Goal: Task Accomplishment & Management: Complete application form

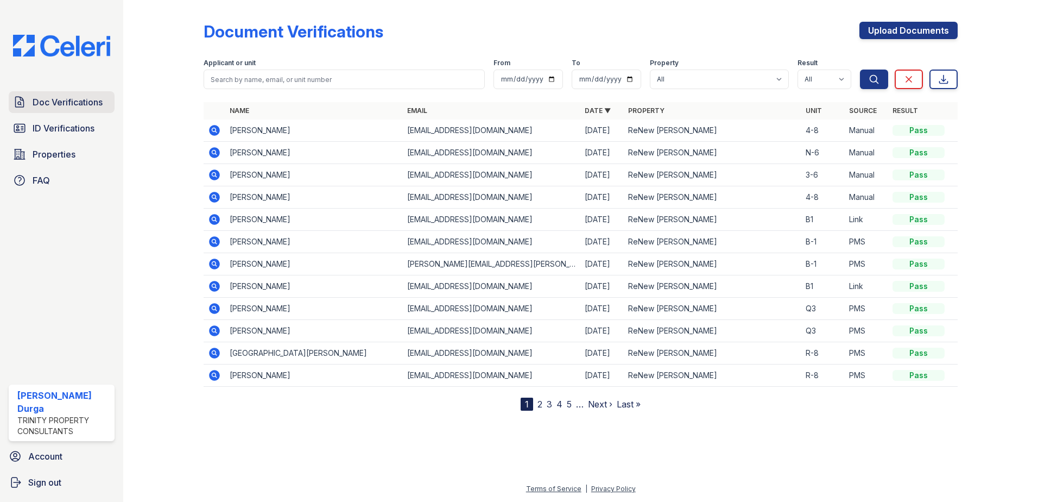
click at [44, 97] on span "Doc Verifications" at bounding box center [68, 102] width 70 height 13
click at [887, 33] on link "Upload Documents" at bounding box center [909, 30] width 98 height 17
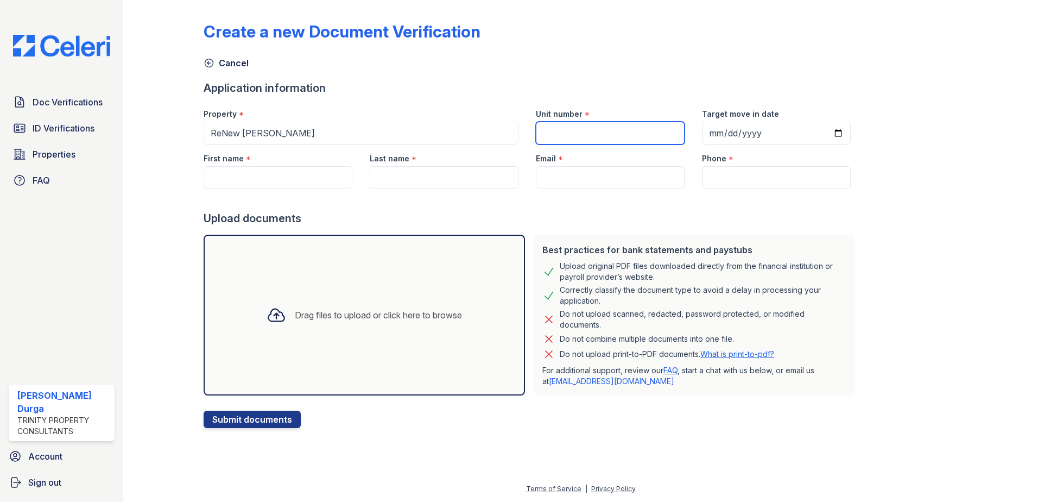
click at [578, 136] on input "Unit number" at bounding box center [610, 133] width 149 height 23
type input "4-4-6"
click at [825, 134] on input "Target move in date" at bounding box center [776, 133] width 149 height 23
click at [278, 185] on input "First name" at bounding box center [278, 177] width 149 height 23
type input "[PERSON_NAME]"
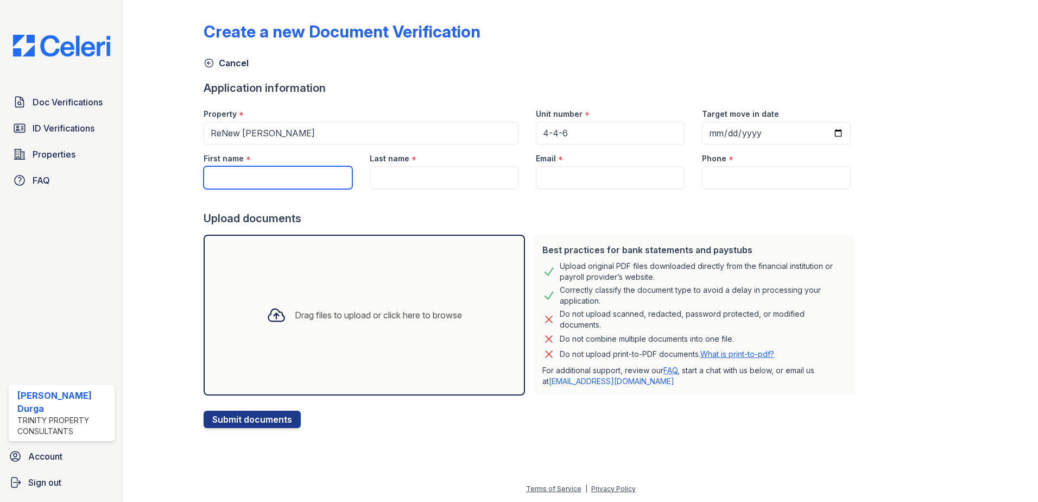
type input "[DATE]"
type input "[PERSON_NAME]"
type input "[EMAIL_ADDRESS][DOMAIN_NAME]"
type input "[PHONE_NUMBER]"
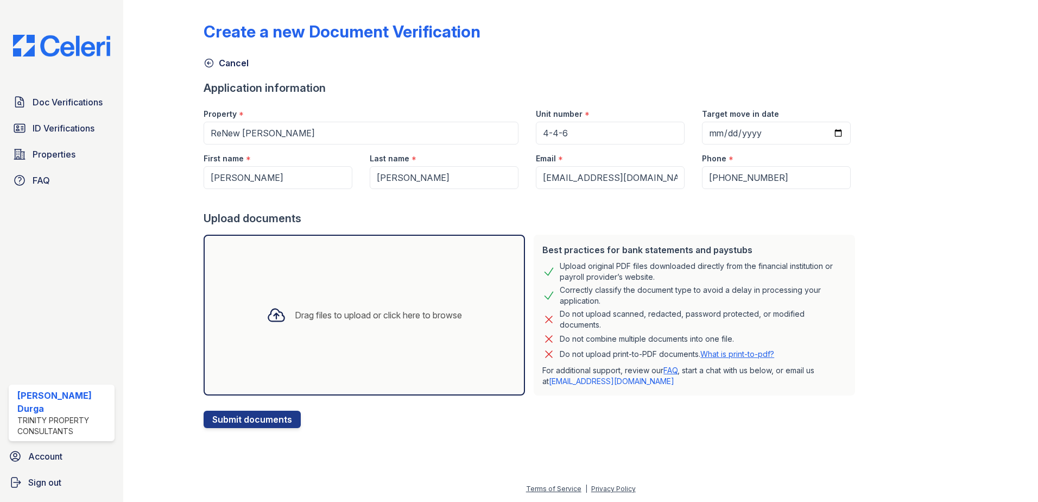
click at [900, 230] on div "Create a new Document Verification Cancel Application information Property * [G…" at bounding box center [581, 216] width 754 height 424
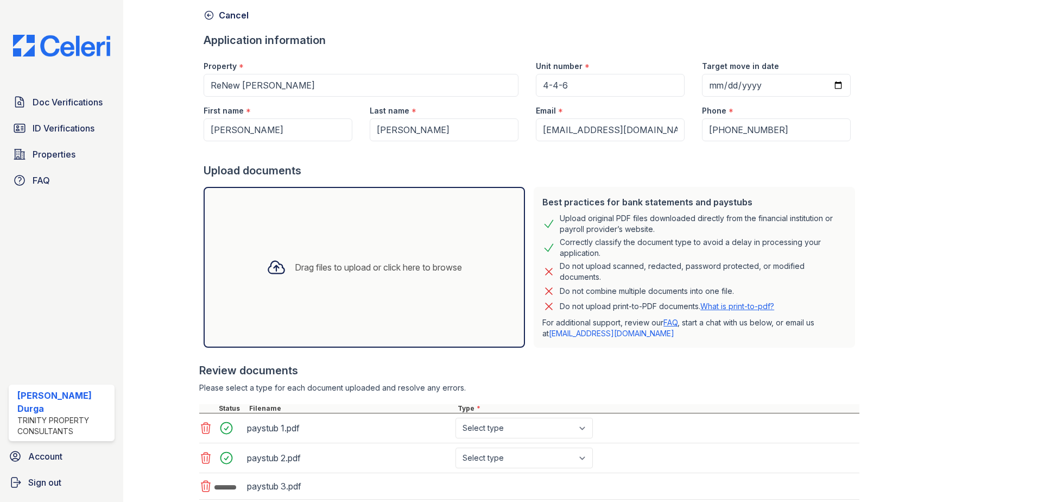
scroll to position [125, 0]
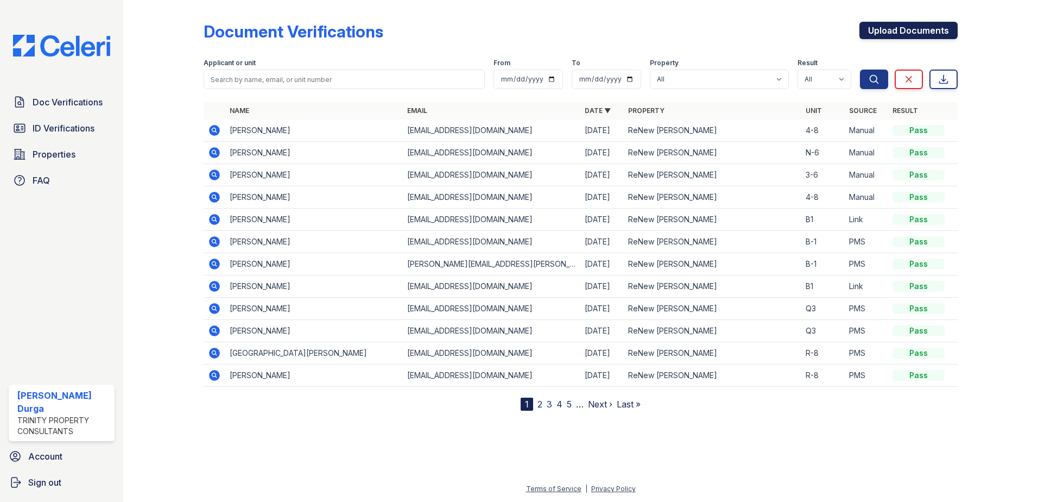
click at [899, 34] on link "Upload Documents" at bounding box center [909, 30] width 98 height 17
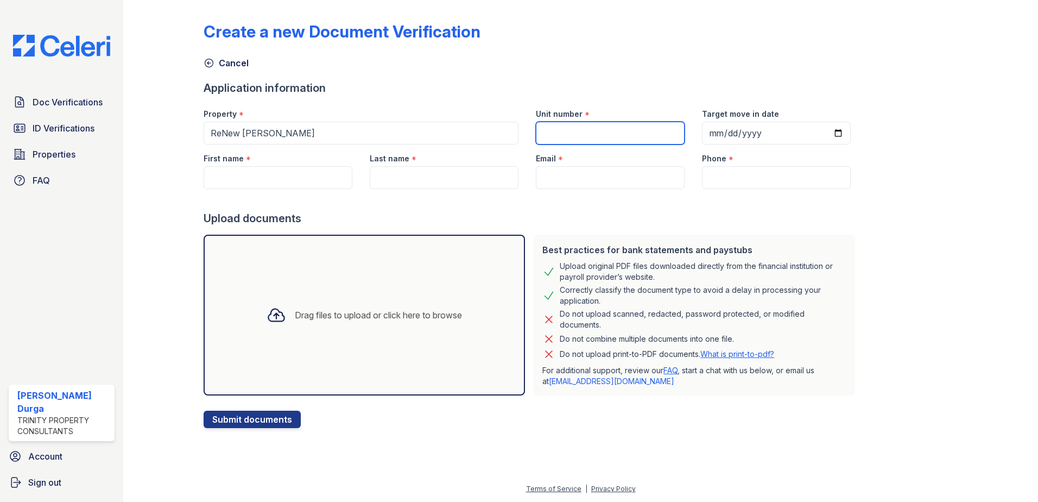
click at [592, 127] on input "Unit number" at bounding box center [610, 133] width 149 height 23
type input "4-4-6"
type input "[DATE]"
type input "[PERSON_NAME]"
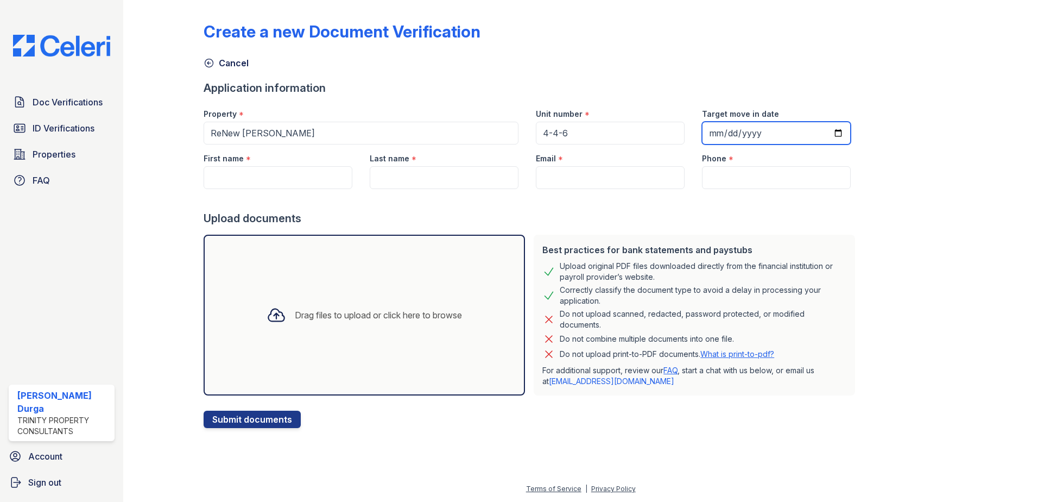
type input "[EMAIL_ADDRESS][DOMAIN_NAME]"
type input "[PHONE_NUMBER]"
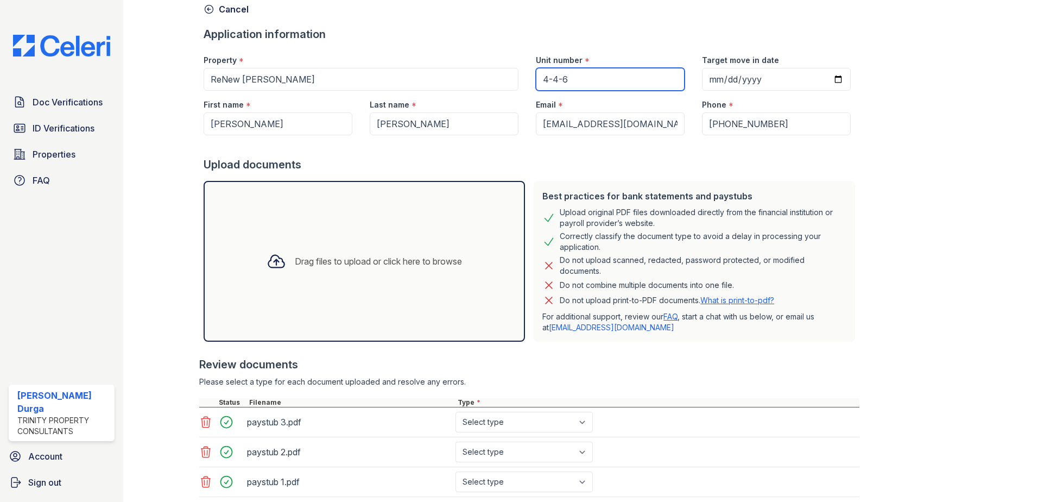
scroll to position [125, 0]
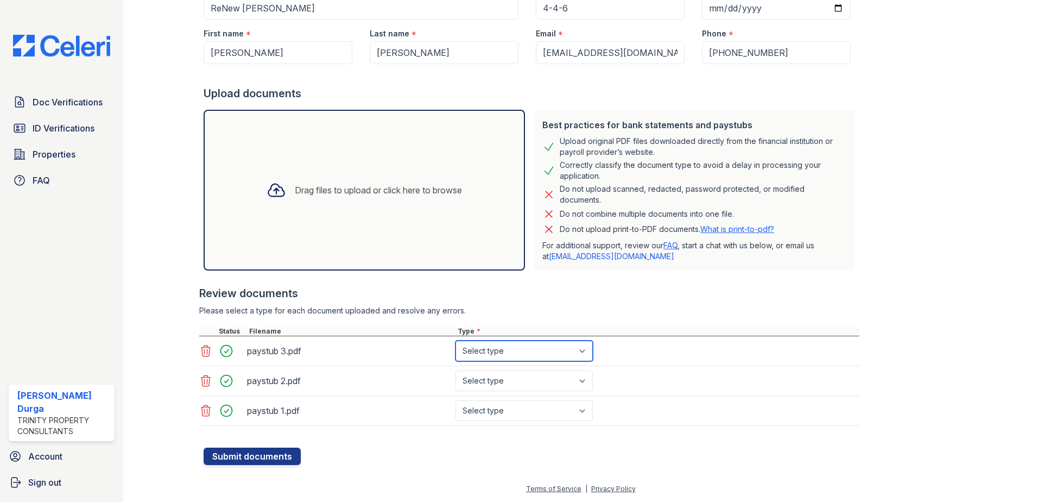
click at [509, 349] on select "Select type Paystub Bank Statement Offer Letter Tax Documents Benefit Award Let…" at bounding box center [524, 350] width 137 height 21
select select "paystub"
click at [456, 340] on select "Select type Paystub Bank Statement Offer Letter Tax Documents Benefit Award Let…" at bounding box center [524, 350] width 137 height 21
click at [494, 377] on select "Select type Paystub Bank Statement Offer Letter Tax Documents Benefit Award Let…" at bounding box center [524, 380] width 137 height 21
select select "paystub"
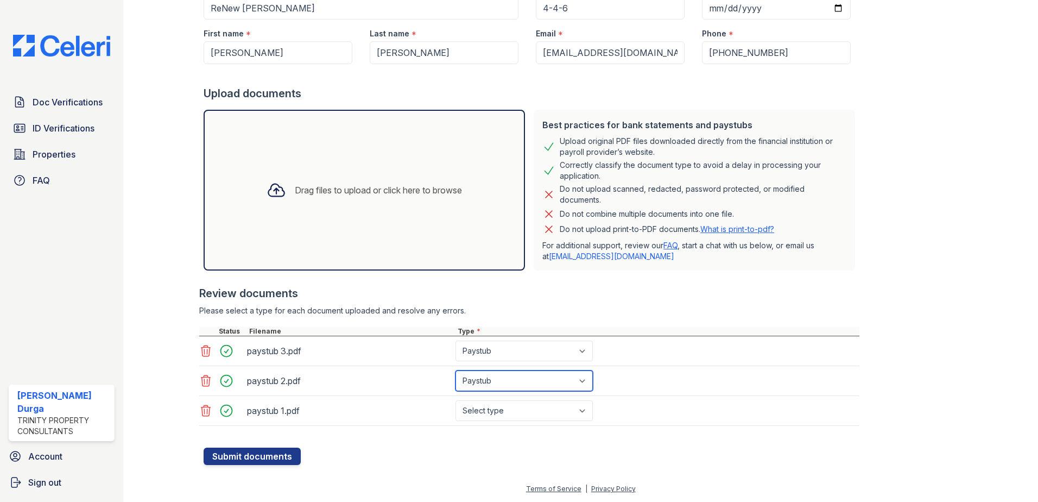
click at [456, 370] on select "Select type Paystub Bank Statement Offer Letter Tax Documents Benefit Award Let…" at bounding box center [524, 380] width 137 height 21
click at [494, 409] on select "Select type Paystub Bank Statement Offer Letter Tax Documents Benefit Award Let…" at bounding box center [524, 410] width 137 height 21
select select "paystub"
click at [456, 400] on select "Select type Paystub Bank Statement Offer Letter Tax Documents Benefit Award Let…" at bounding box center [524, 410] width 137 height 21
click at [342, 467] on div "Create a new Document Verification Cancel Application information Property * [G…" at bounding box center [581, 178] width 880 height 607
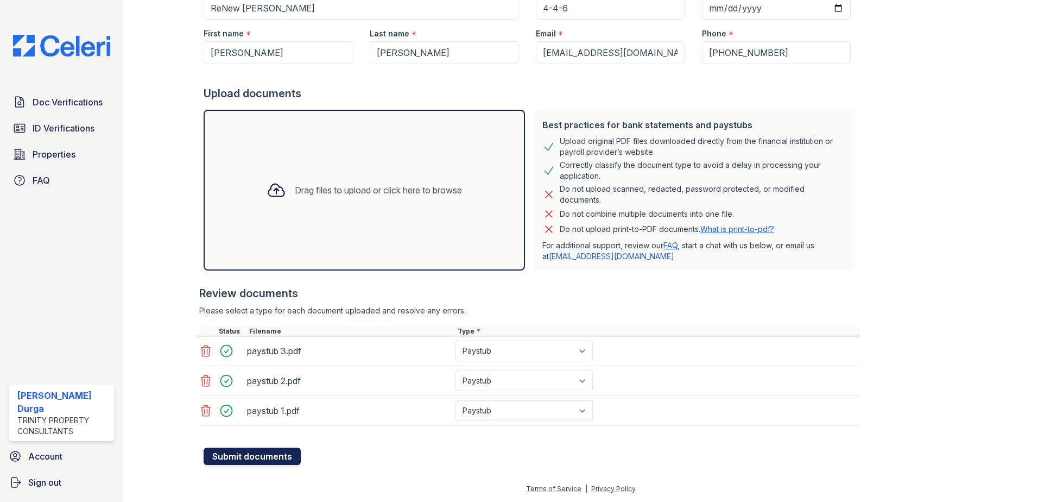
click at [269, 458] on button "Submit documents" at bounding box center [252, 455] width 97 height 17
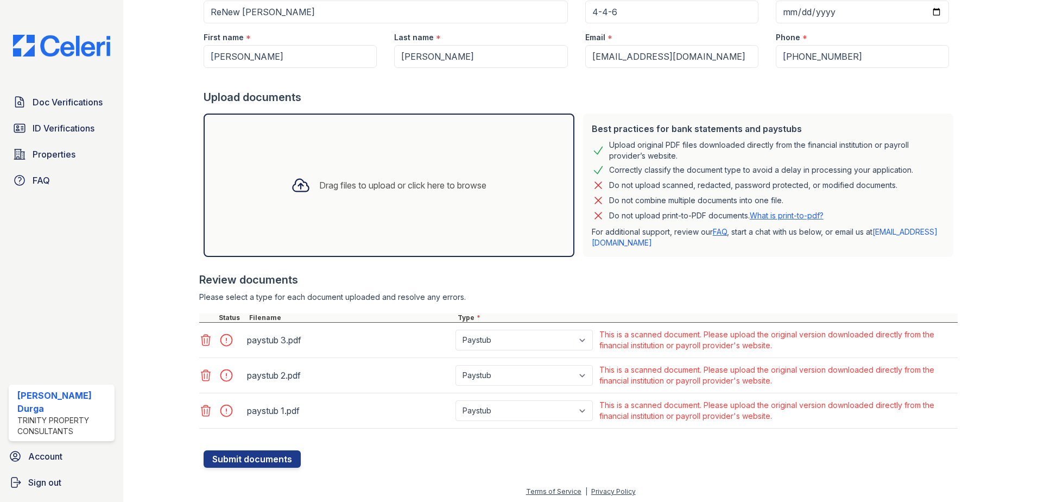
scroll to position [154, 0]
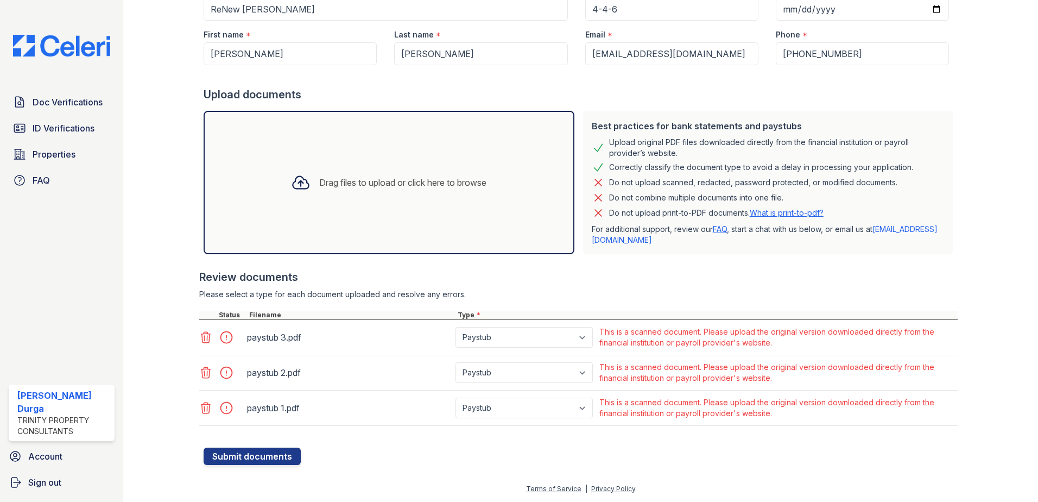
click at [202, 406] on icon at bounding box center [205, 407] width 13 height 13
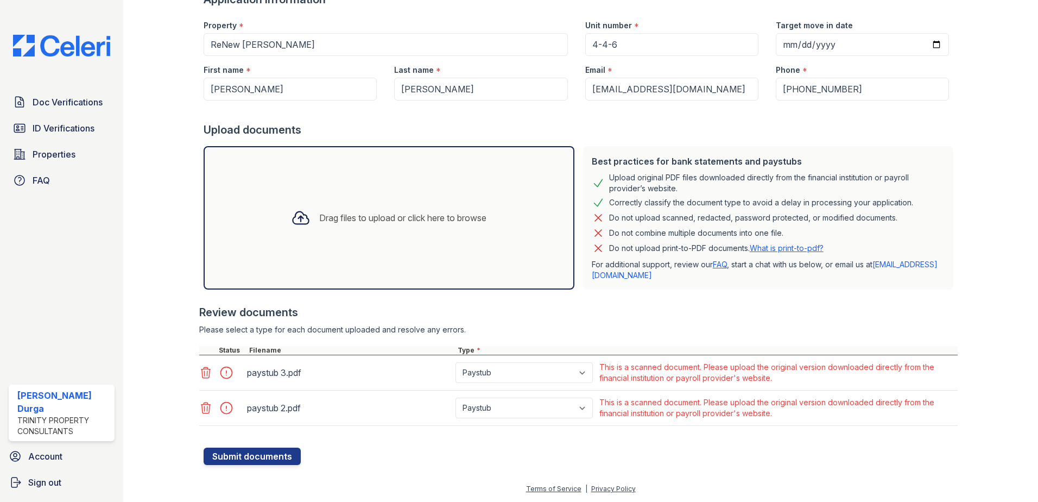
click at [205, 376] on icon at bounding box center [205, 372] width 13 height 13
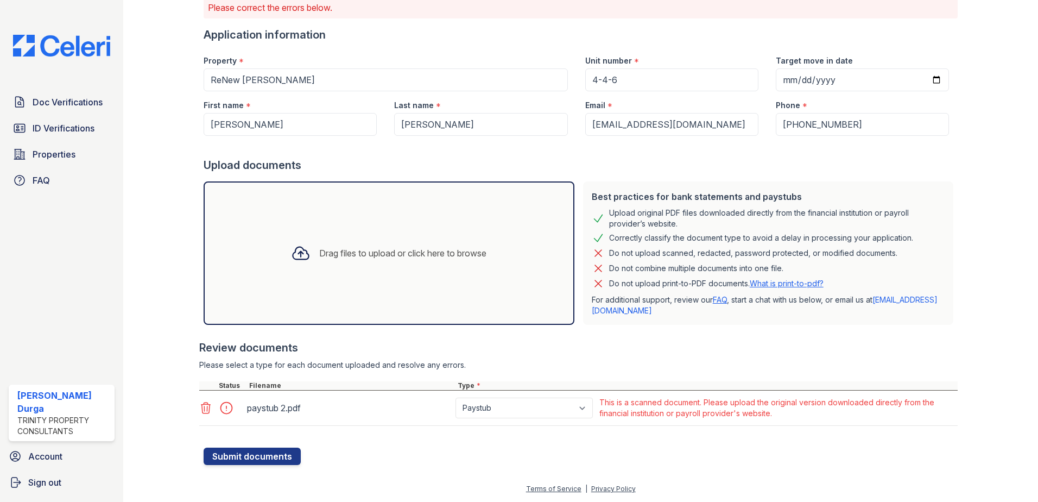
click at [205, 408] on icon at bounding box center [205, 407] width 13 height 13
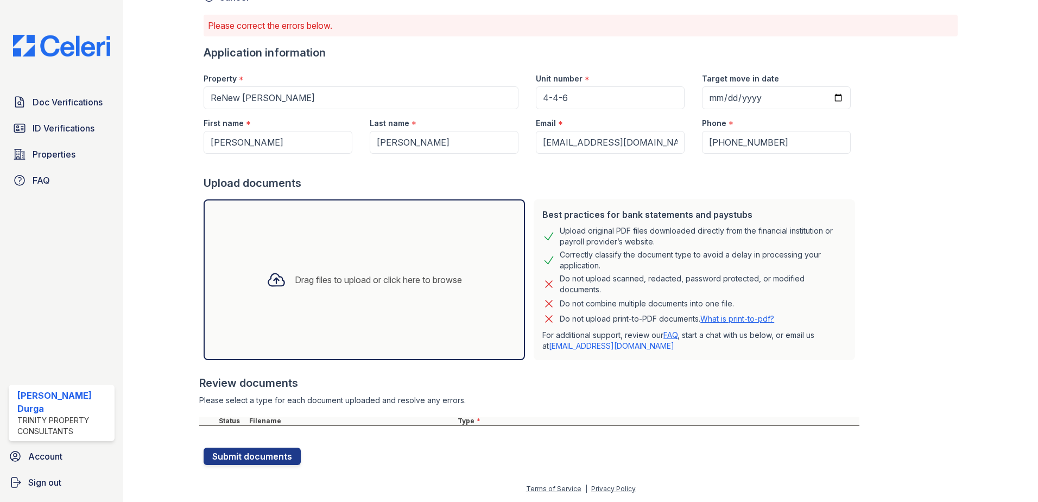
scroll to position [84, 0]
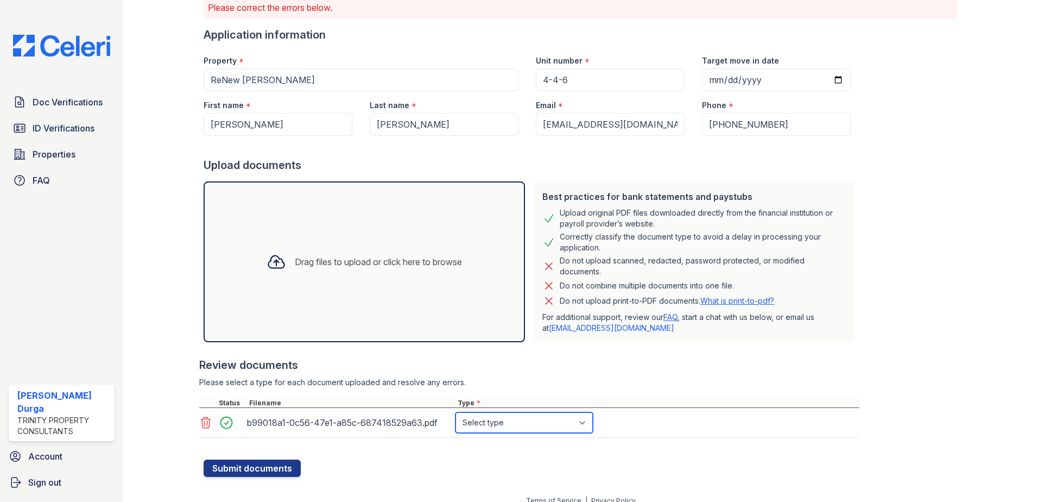
click at [521, 421] on select "Select type Paystub Bank Statement Offer Letter Tax Documents Benefit Award Let…" at bounding box center [524, 422] width 137 height 21
select select "paystub"
click at [456, 412] on select "Select type Paystub Bank Statement Offer Letter Tax Documents Benefit Award Let…" at bounding box center [524, 422] width 137 height 21
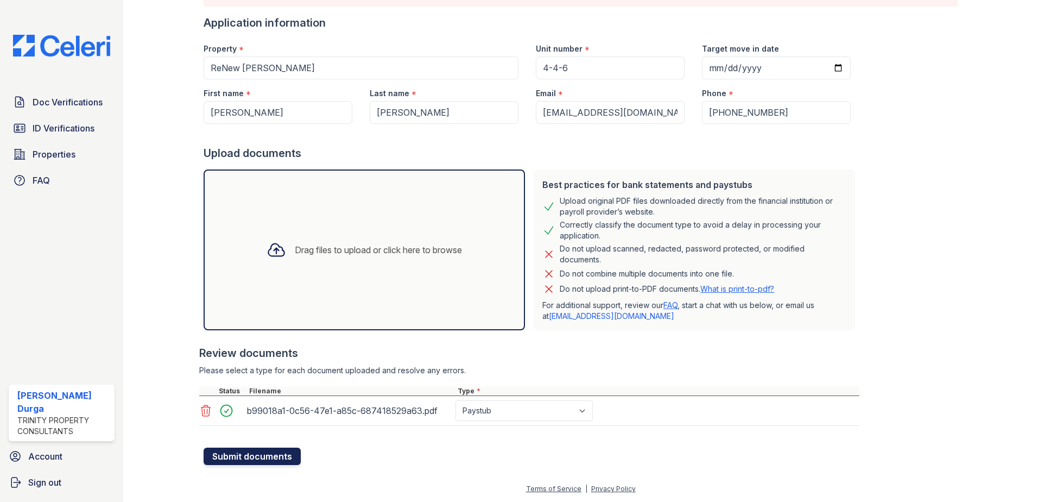
click at [267, 453] on button "Submit documents" at bounding box center [252, 455] width 97 height 17
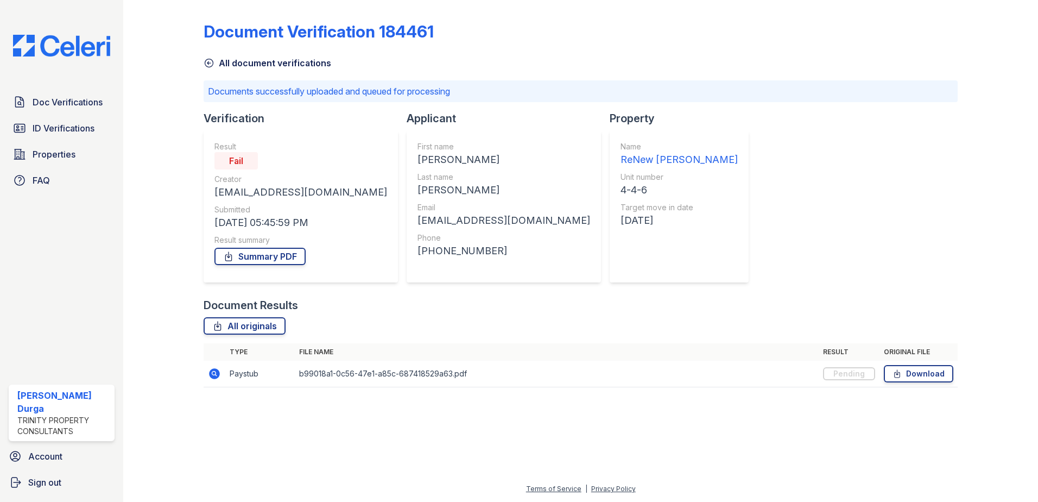
click at [208, 66] on icon at bounding box center [209, 63] width 11 height 11
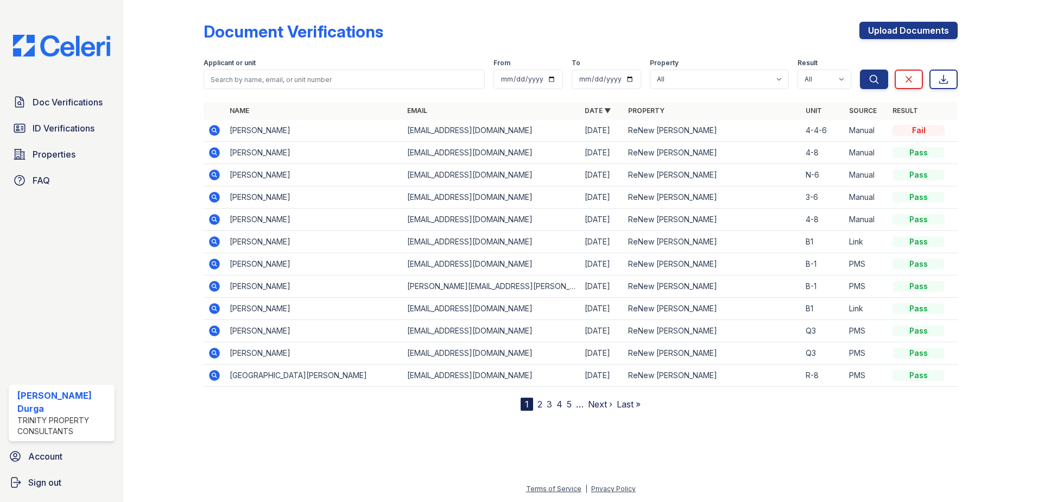
click at [218, 129] on icon at bounding box center [214, 130] width 11 height 11
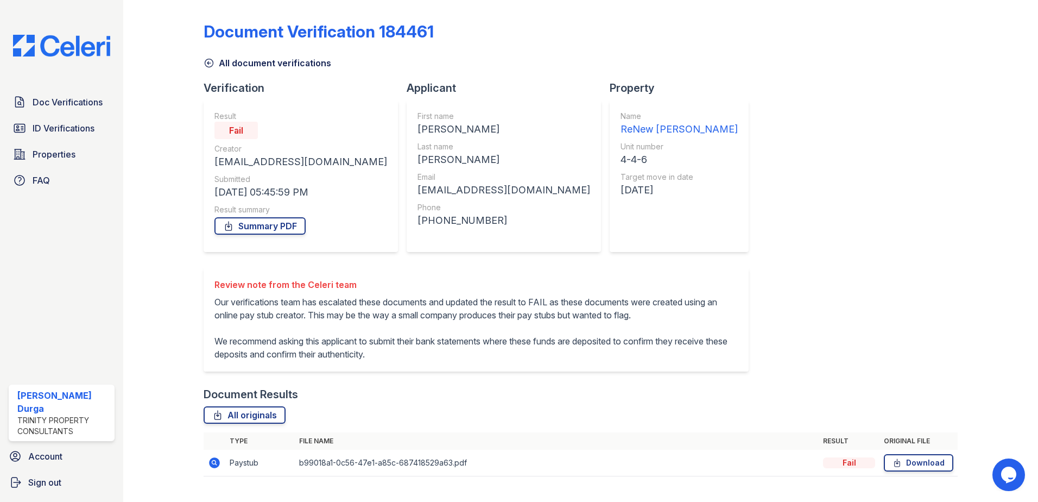
click at [207, 64] on icon at bounding box center [209, 63] width 8 height 8
